Goal: Task Accomplishment & Management: Use online tool/utility

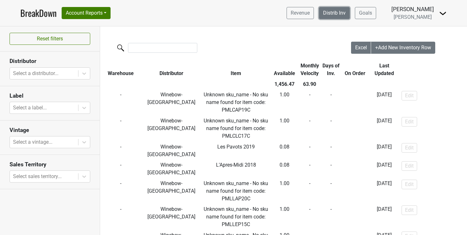
click at [341, 12] on link "Distrib Inv" at bounding box center [334, 13] width 31 height 12
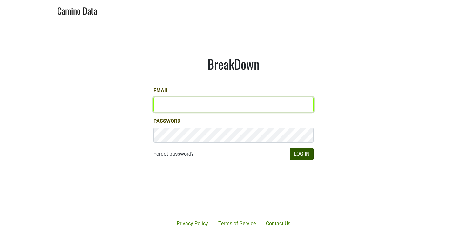
type input "[EMAIL_ADDRESS][DOMAIN_NAME]"
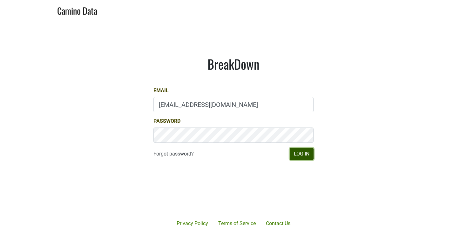
click at [300, 155] on button "Log In" at bounding box center [302, 154] width 24 height 12
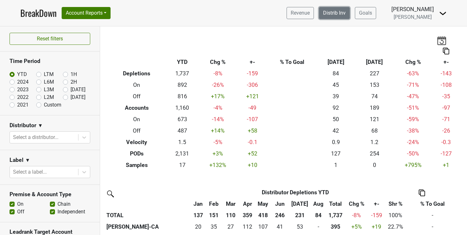
click at [349, 10] on link "Distrib Inv" at bounding box center [334, 13] width 31 height 12
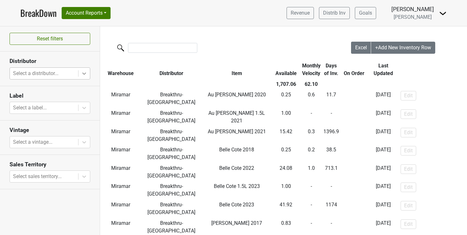
click at [84, 71] on icon at bounding box center [84, 73] width 6 height 6
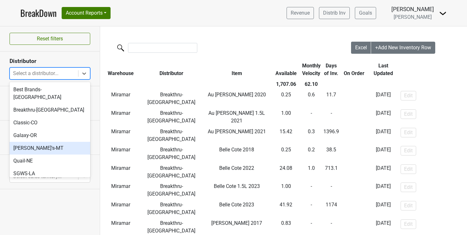
scroll to position [72, 0]
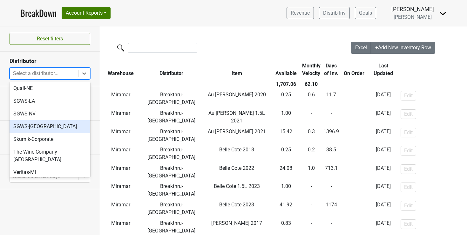
click at [32, 120] on div "SGWS-TX" at bounding box center [50, 126] width 81 height 13
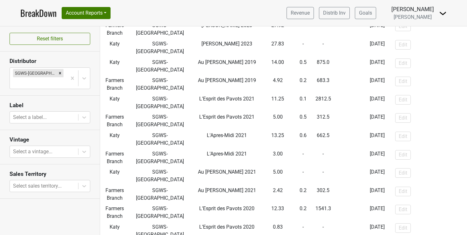
scroll to position [161, 0]
